Goal: Task Accomplishment & Management: Manage account settings

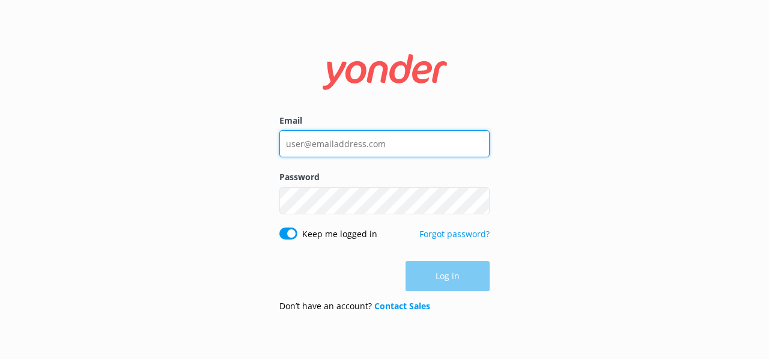
type input "[EMAIL_ADDRESS][DOMAIN_NAME]"
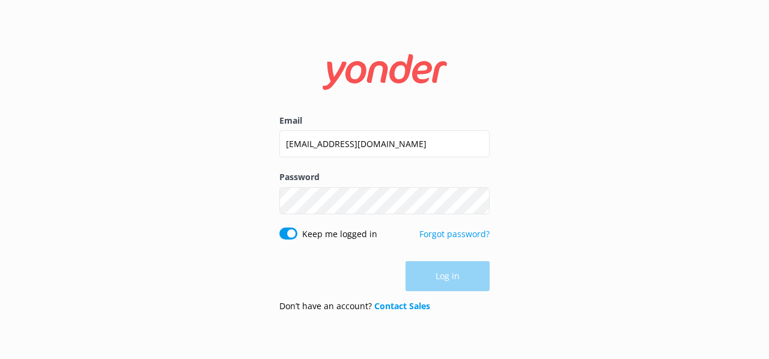
click at [436, 277] on div "Log in" at bounding box center [384, 276] width 210 height 30
click at [436, 277] on button "Log in" at bounding box center [447, 277] width 84 height 30
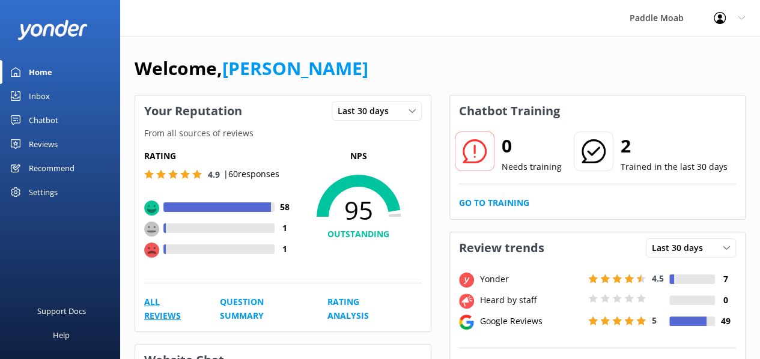
click at [158, 314] on link "All Reviews" at bounding box center [168, 309] width 49 height 27
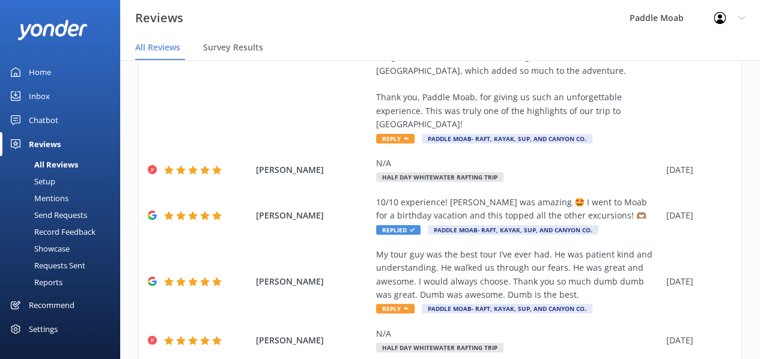
scroll to position [24, 0]
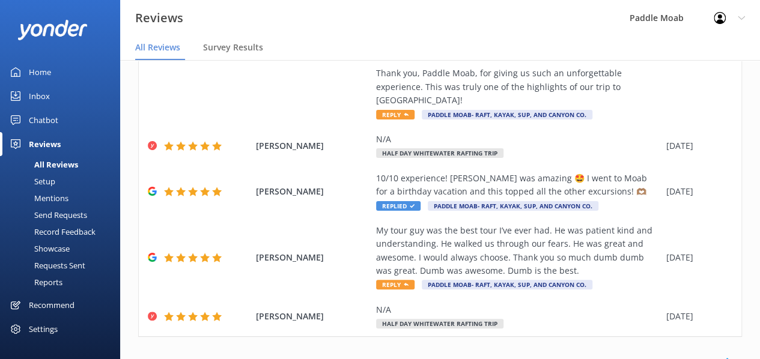
click at [541, 357] on link "2" at bounding box center [549, 362] width 16 height 11
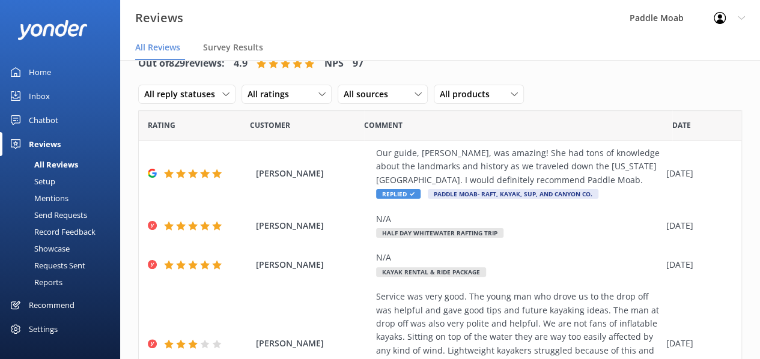
click at [50, 77] on div "Home" at bounding box center [40, 72] width 22 height 24
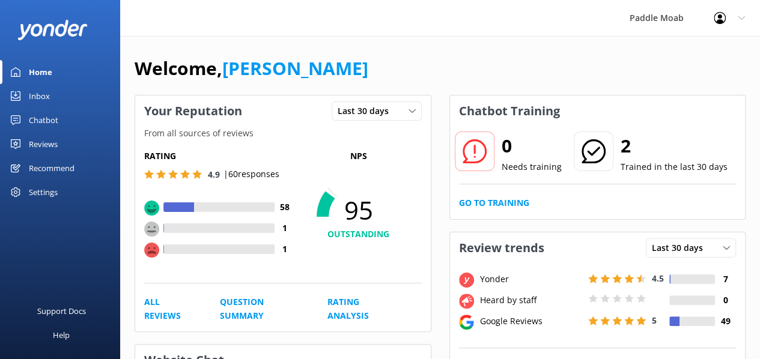
click at [50, 77] on div "Home" at bounding box center [40, 72] width 23 height 24
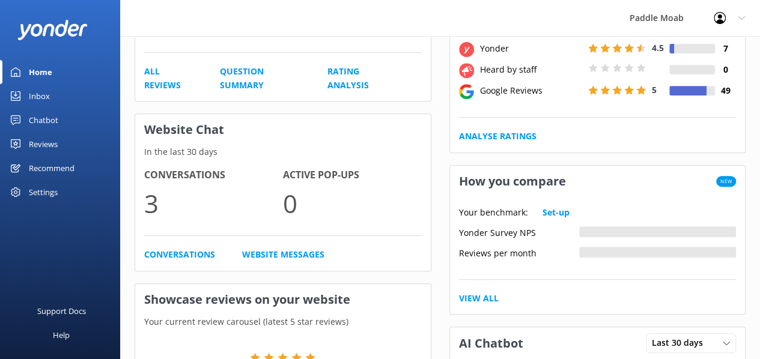
scroll to position [245, 0]
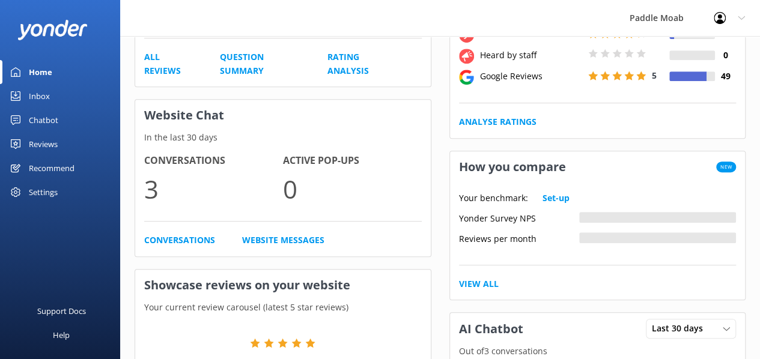
click at [37, 114] on div "Chatbot" at bounding box center [43, 120] width 29 height 24
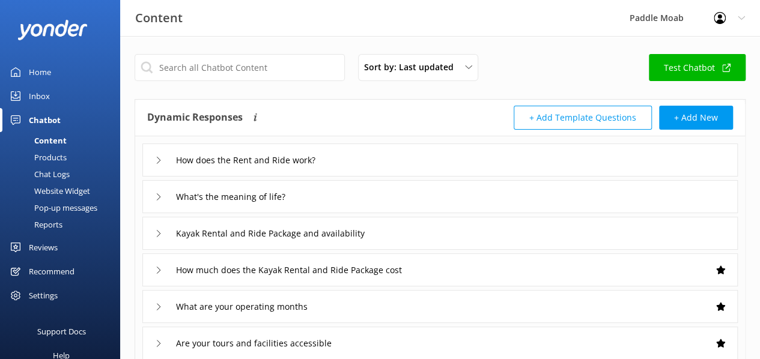
click at [67, 172] on div "Chat Logs" at bounding box center [38, 174] width 62 height 17
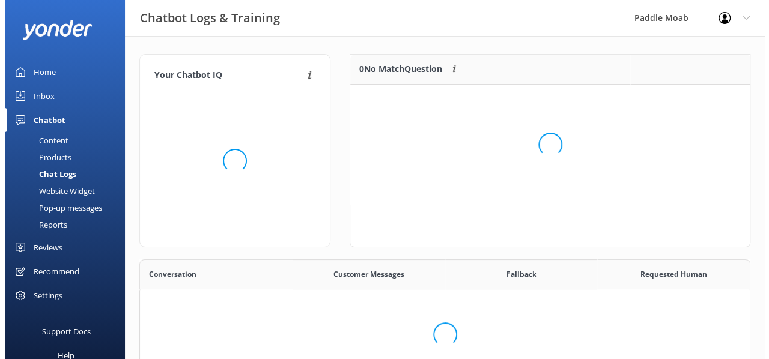
scroll to position [177, 601]
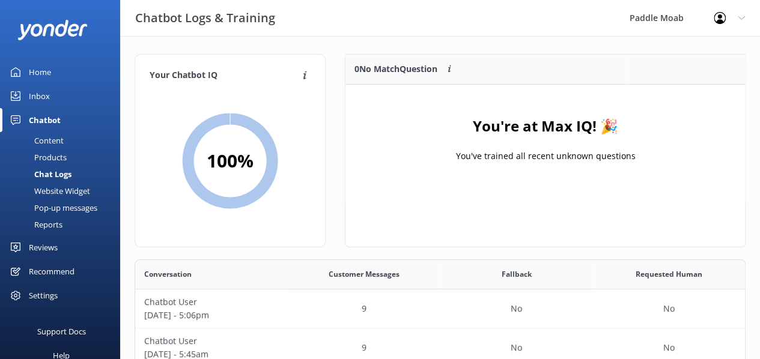
click at [31, 97] on div "Inbox" at bounding box center [39, 96] width 21 height 24
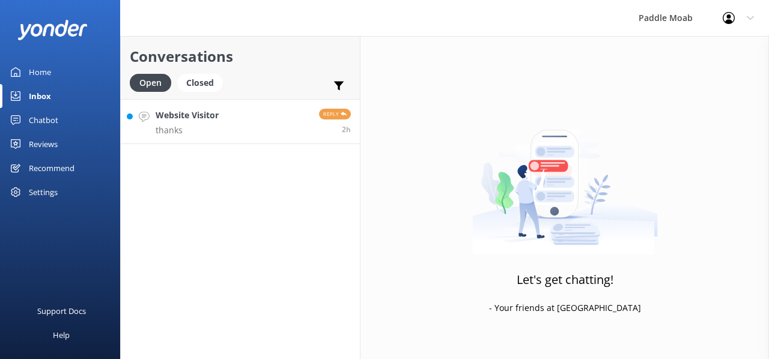
click at [204, 126] on p "thanks" at bounding box center [187, 130] width 63 height 11
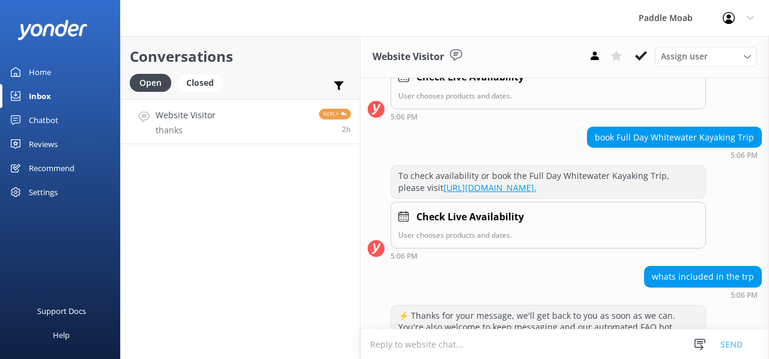
scroll to position [223, 0]
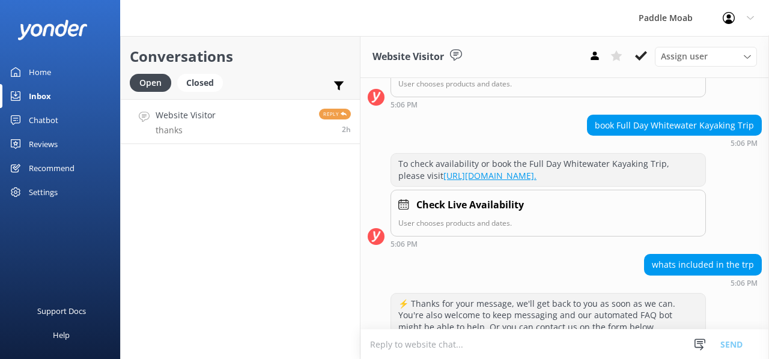
click at [464, 181] on link "[URL][DOMAIN_NAME]." at bounding box center [489, 175] width 93 height 11
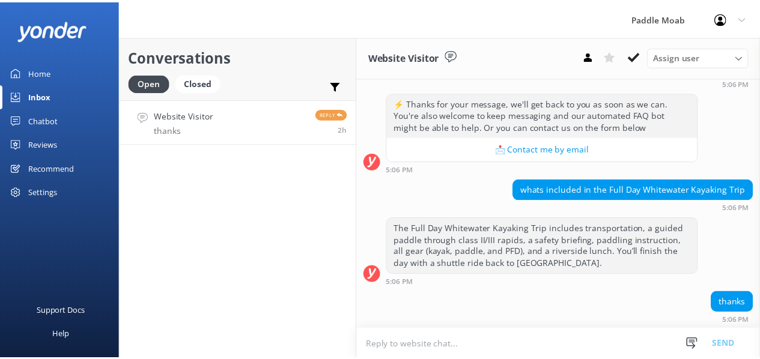
scroll to position [443, 0]
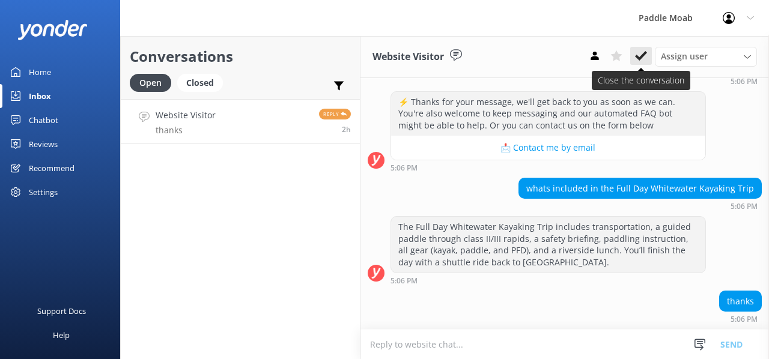
click at [639, 56] on icon at bounding box center [641, 56] width 12 height 12
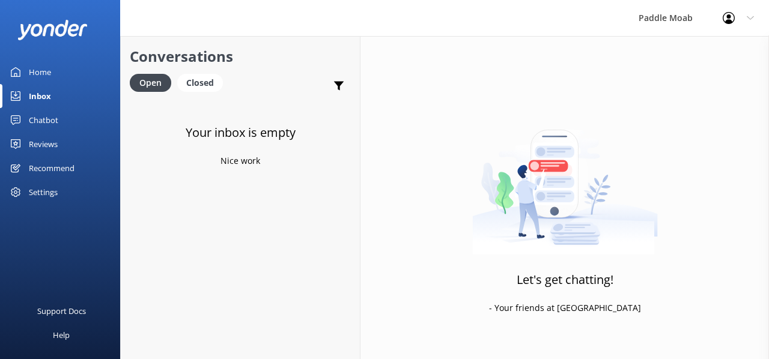
click at [38, 65] on div "Home" at bounding box center [40, 72] width 22 height 24
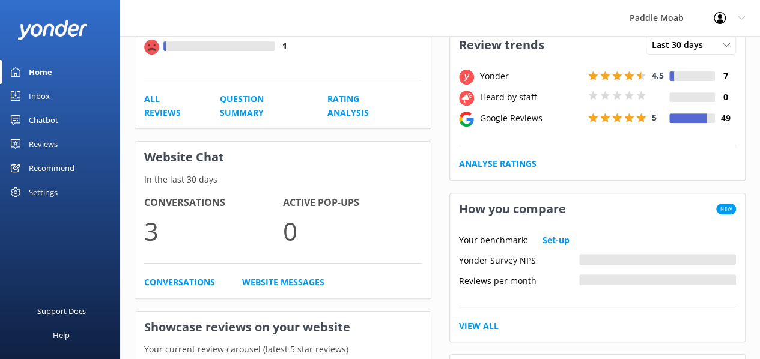
scroll to position [208, 0]
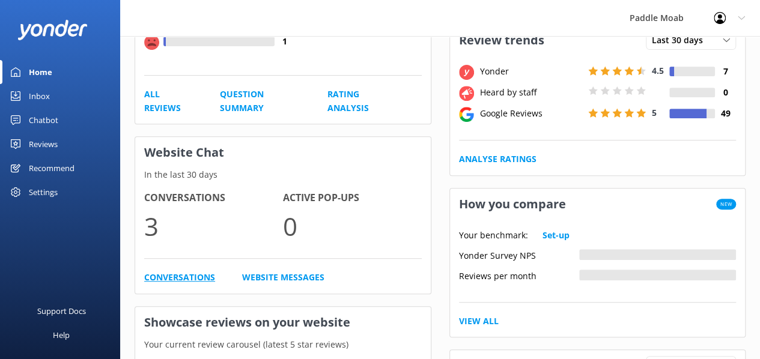
click at [187, 273] on link "Conversations" at bounding box center [179, 277] width 71 height 13
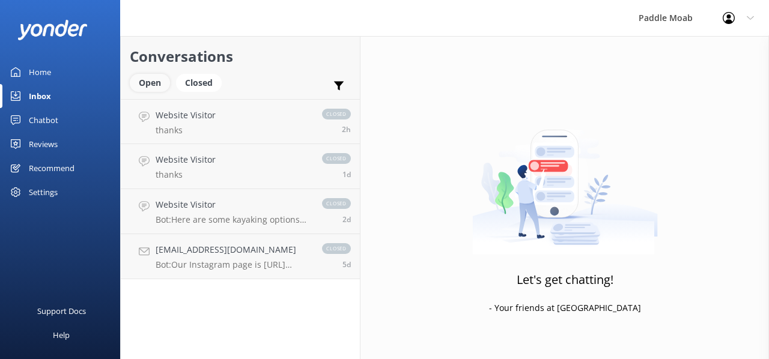
click at [148, 86] on div "Open" at bounding box center [150, 83] width 40 height 18
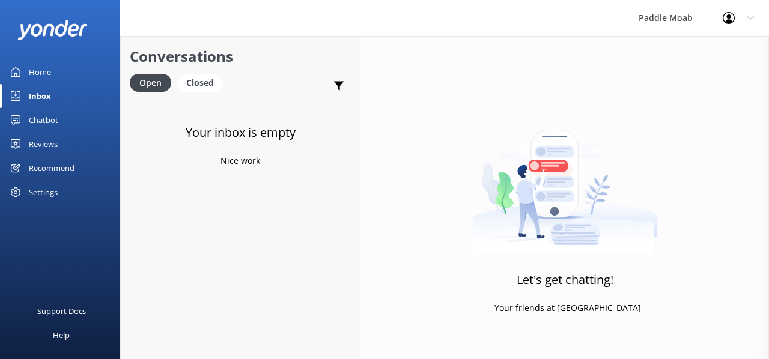
click at [37, 78] on div "Home" at bounding box center [40, 72] width 22 height 24
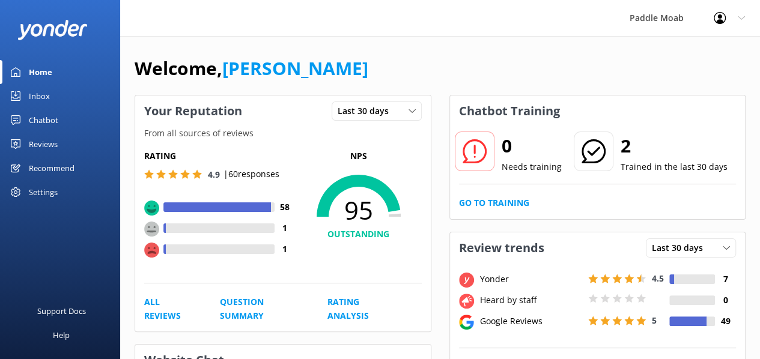
click at [741, 19] on use at bounding box center [741, 18] width 7 height 4
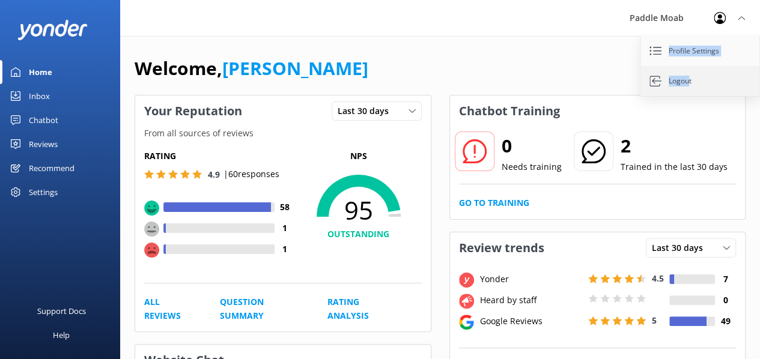
drag, startPoint x: 741, startPoint y: 19, endPoint x: 687, endPoint y: 87, distance: 87.6
click at [699, 36] on div "Profile Settings Logout" at bounding box center [729, 18] width 61 height 36
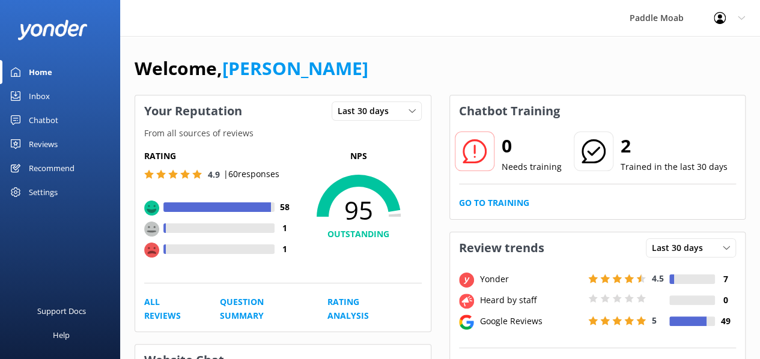
click at [739, 17] on icon at bounding box center [741, 17] width 7 height 7
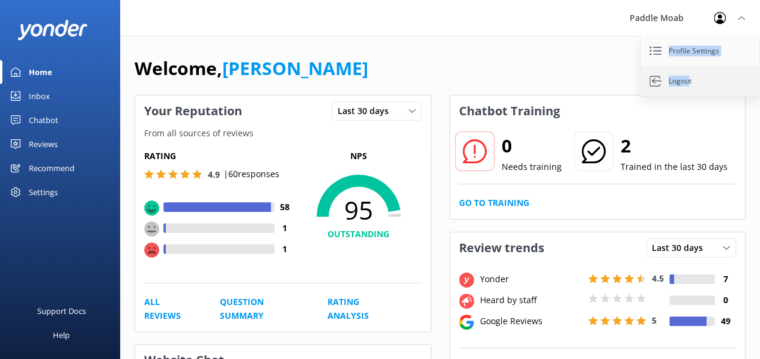
click at [674, 82] on link "Logout" at bounding box center [700, 81] width 120 height 30
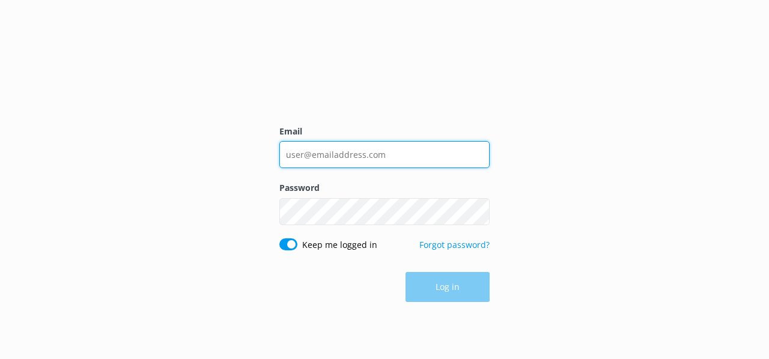
type input "[EMAIL_ADDRESS][DOMAIN_NAME]"
